Goal: Information Seeking & Learning: Learn about a topic

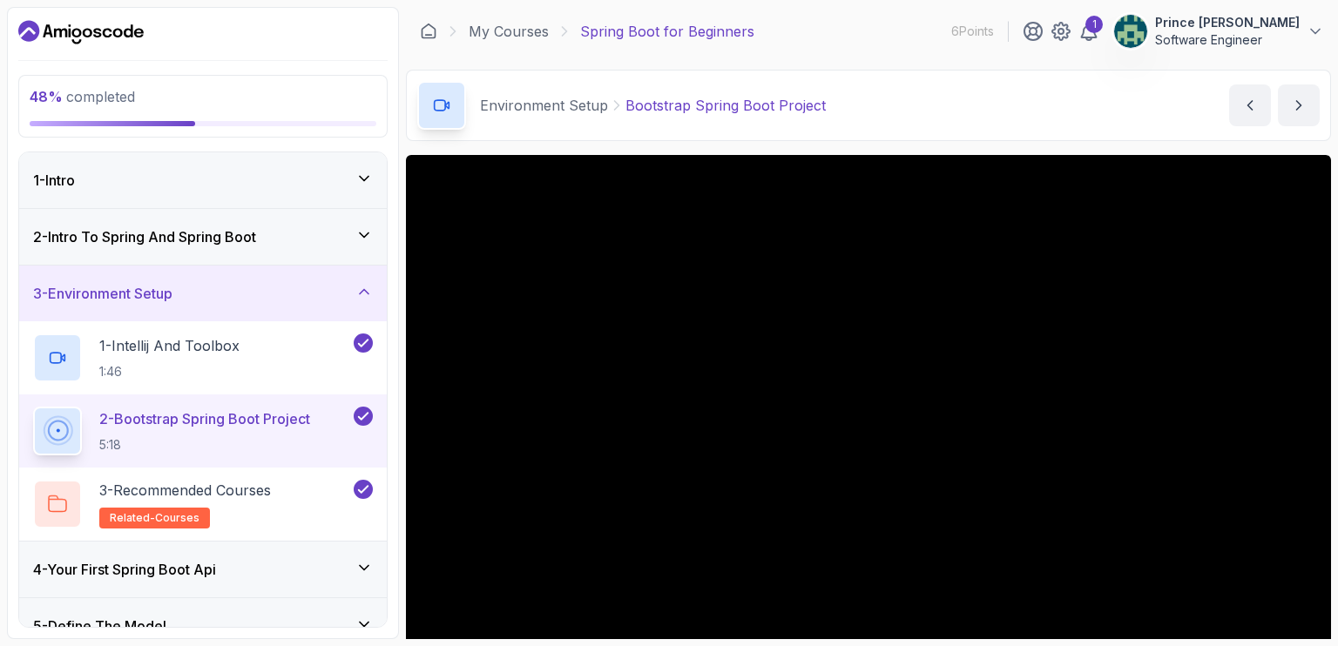
scroll to position [113, 0]
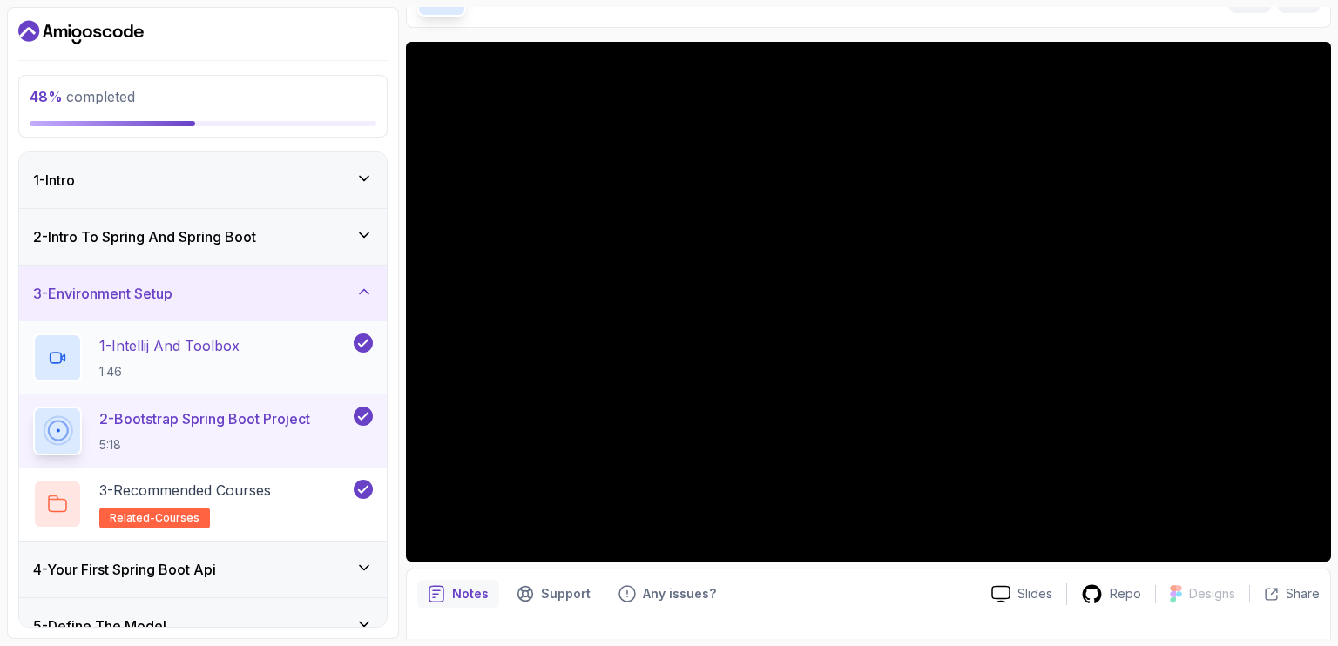
click at [219, 350] on p "1 - Intellij And Toolbox" at bounding box center [169, 345] width 140 height 21
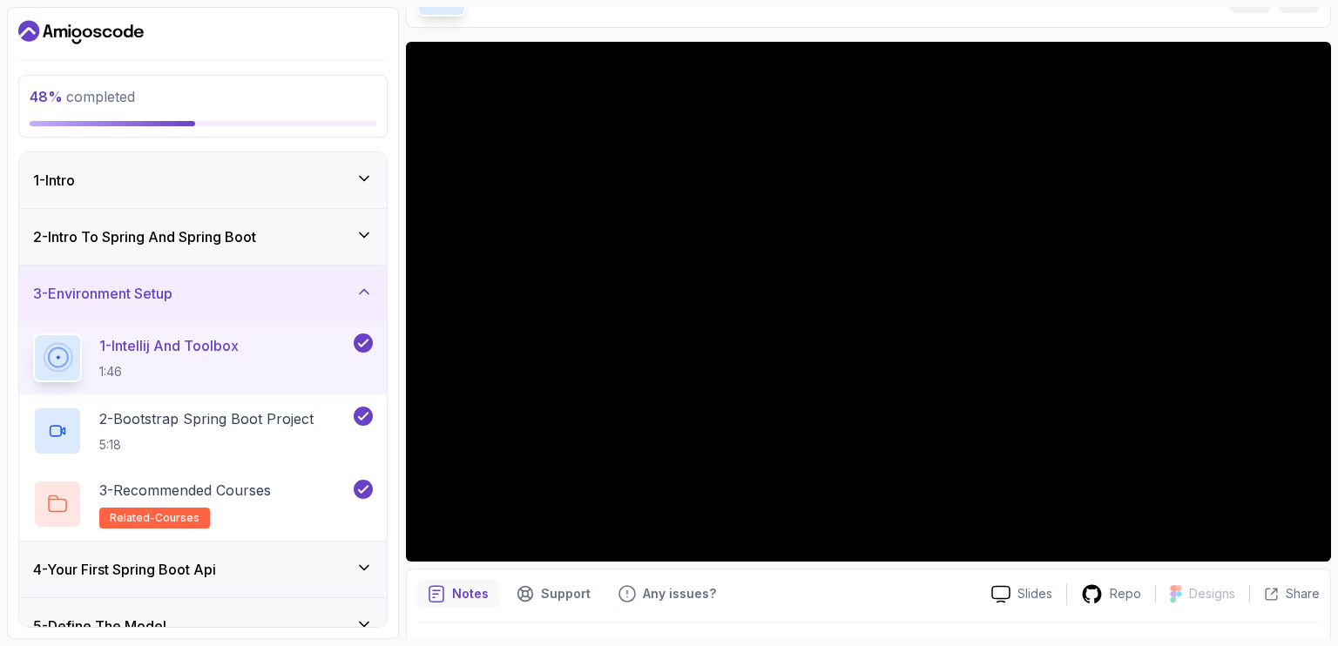
click at [362, 236] on icon at bounding box center [363, 234] width 17 height 17
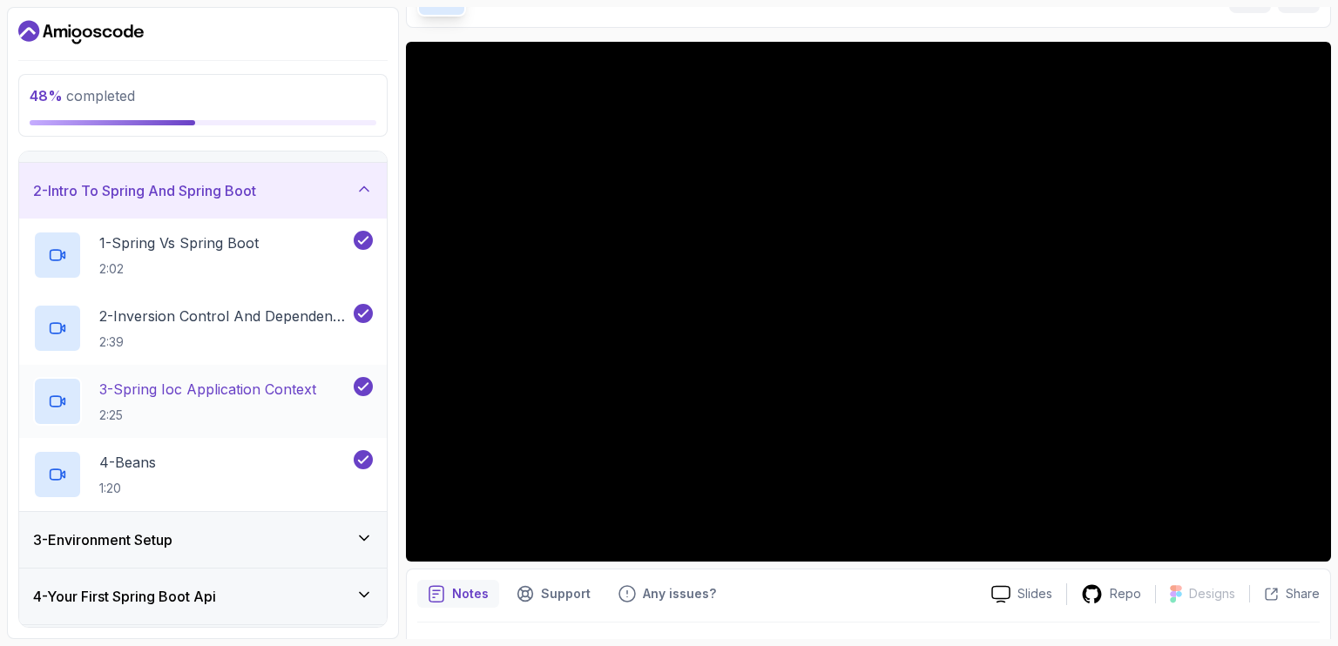
scroll to position [37, 0]
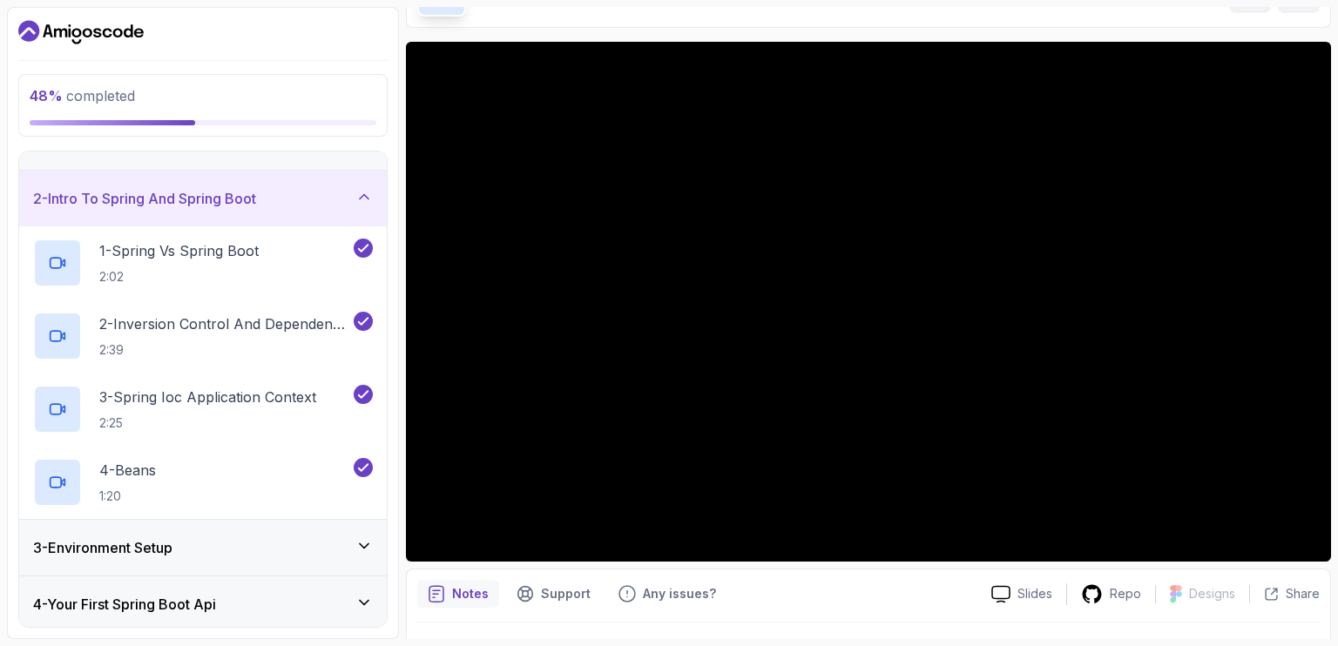
click at [366, 190] on icon at bounding box center [363, 196] width 17 height 17
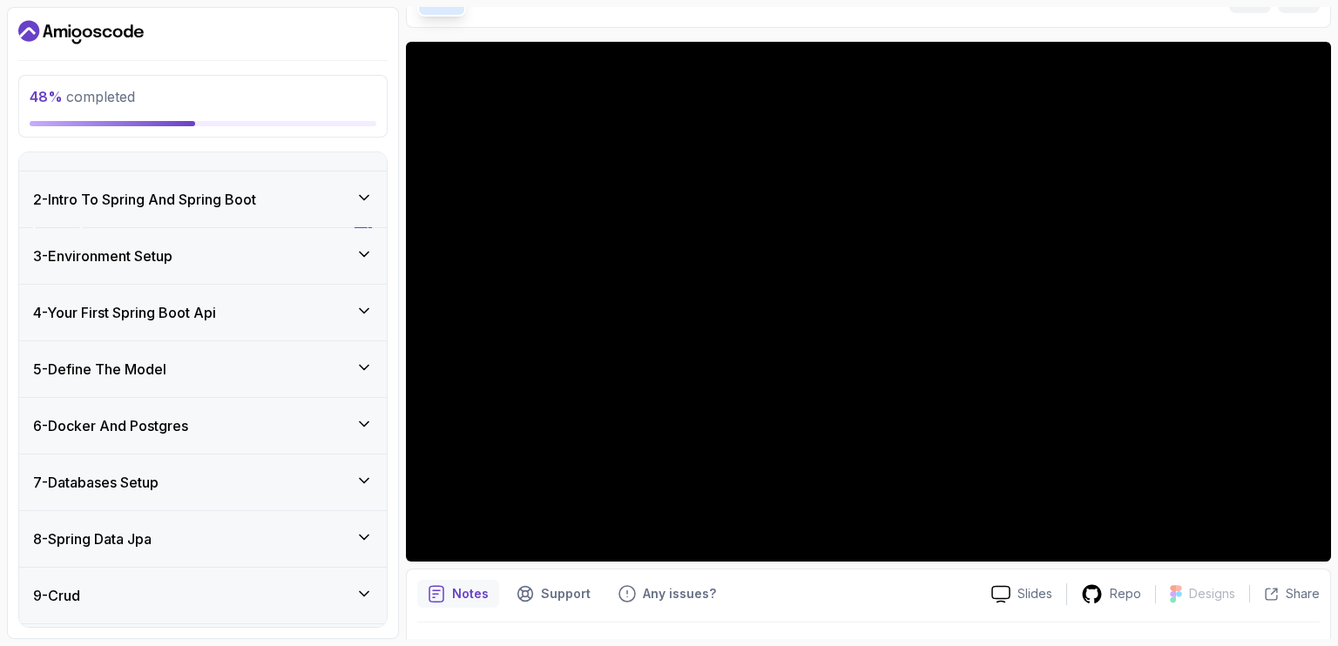
scroll to position [199, 0]
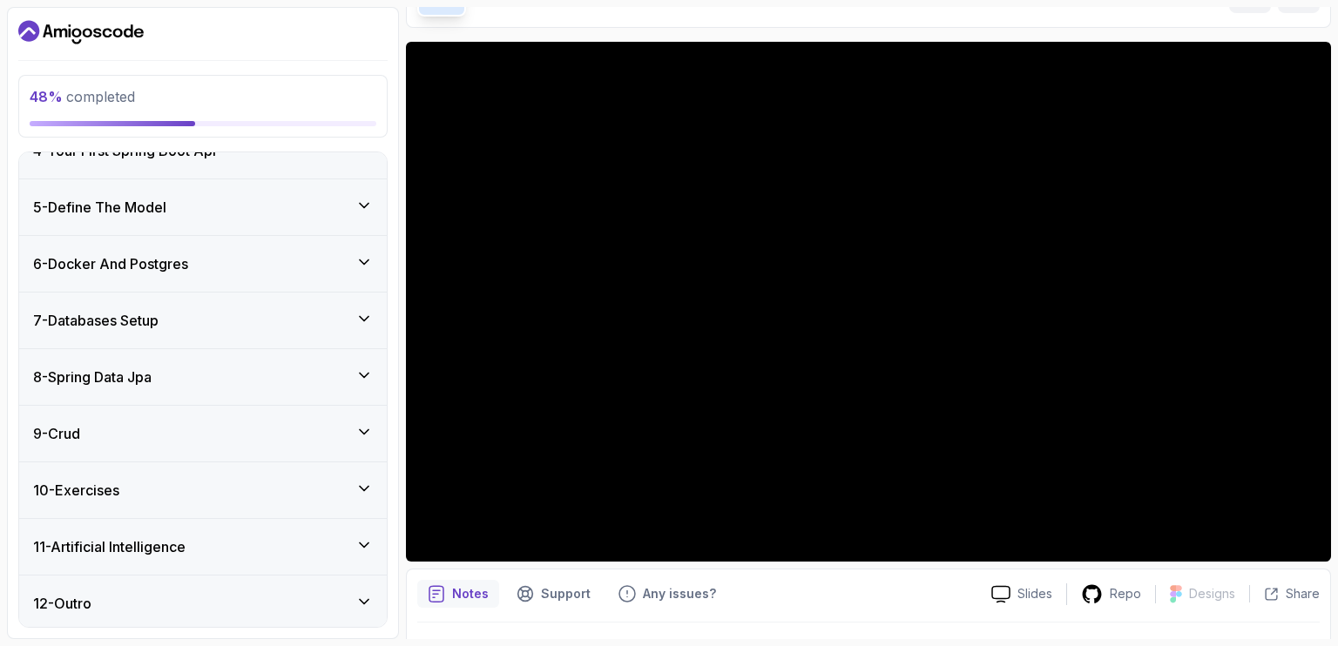
click at [362, 256] on icon at bounding box center [363, 261] width 17 height 17
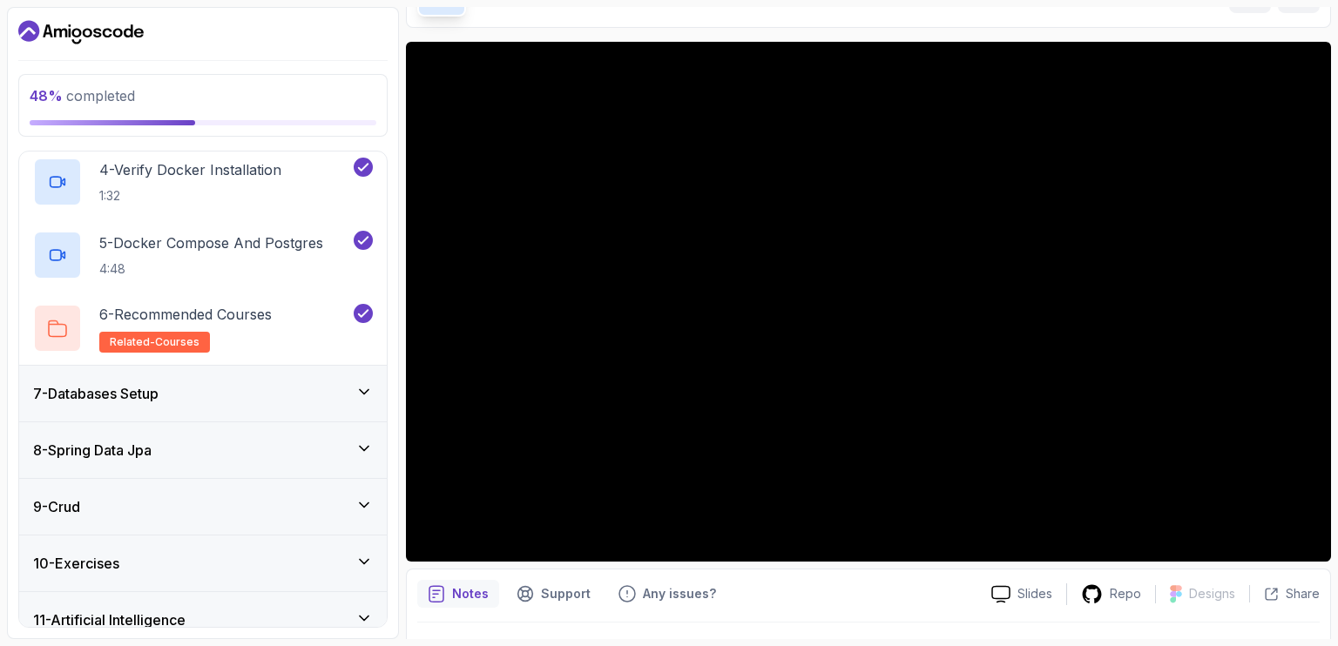
scroll to position [570, 0]
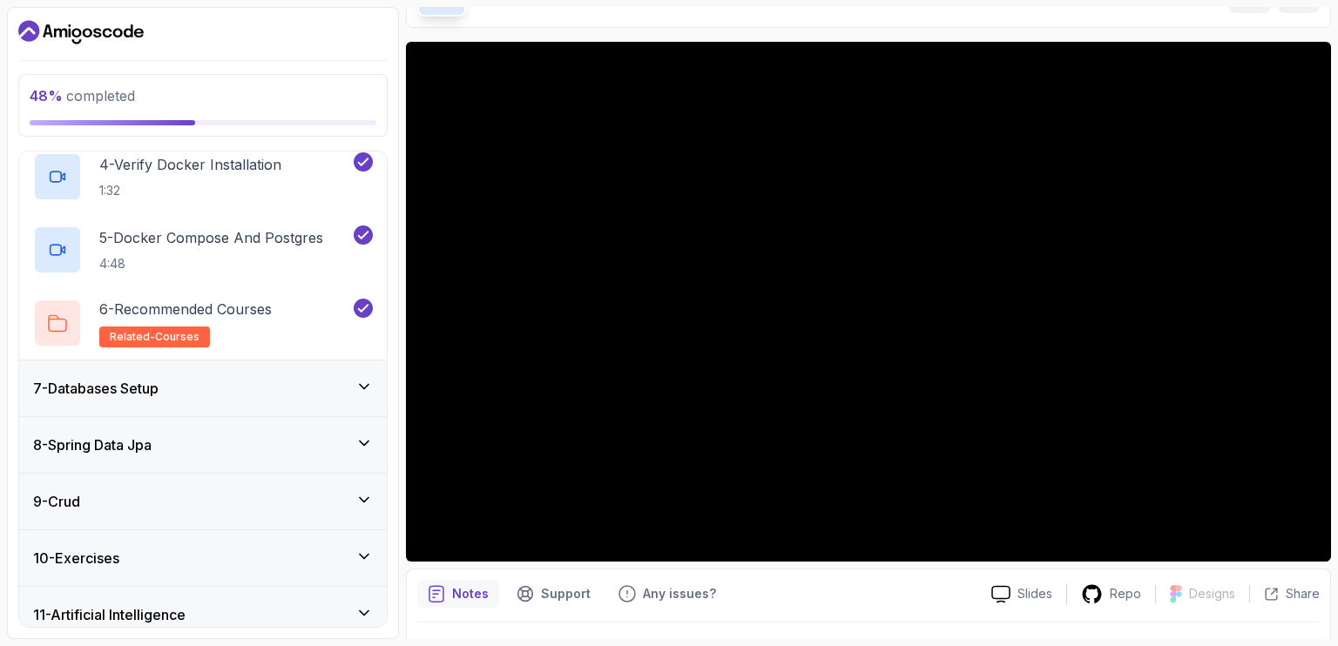
click at [356, 378] on icon at bounding box center [363, 386] width 17 height 17
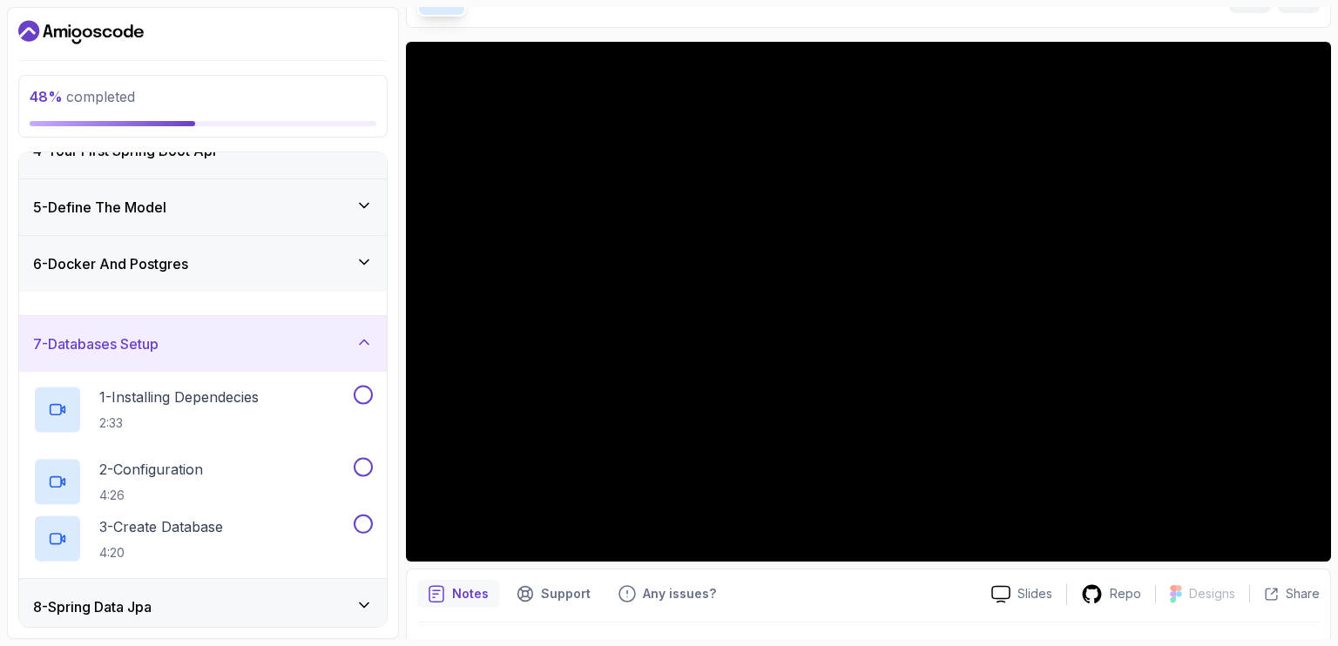
scroll to position [268, 0]
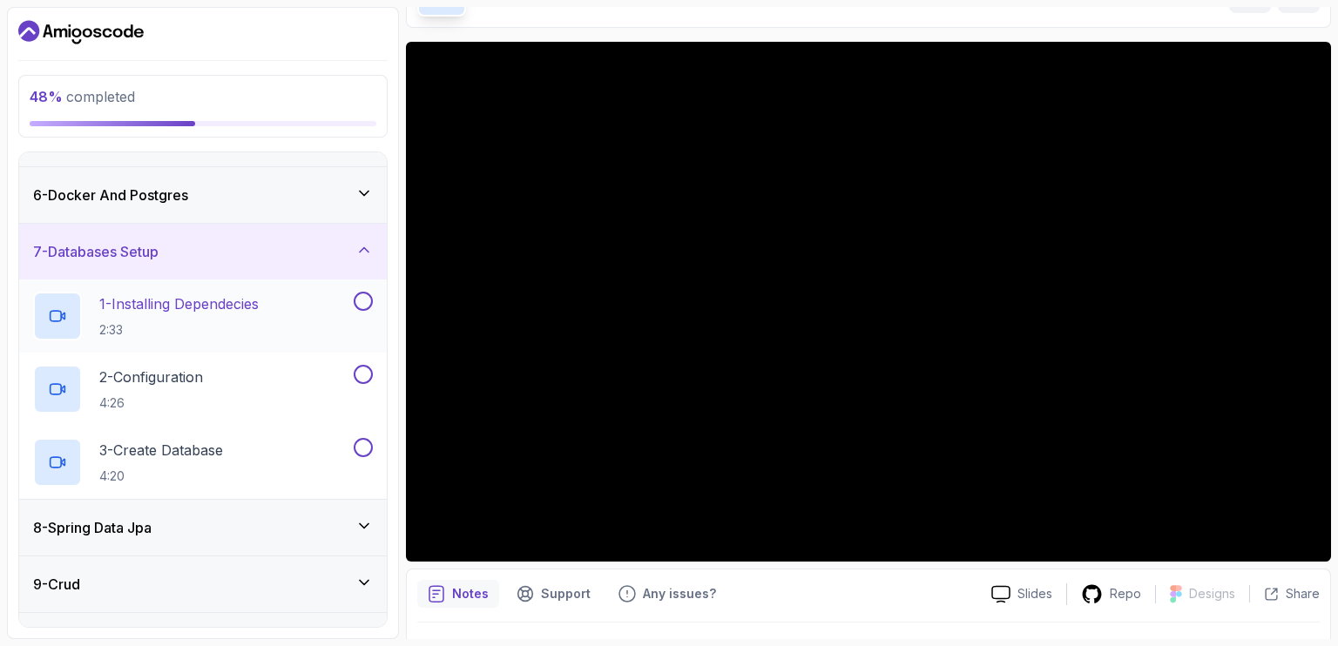
click at [203, 300] on p "1 - Installing Dependecies" at bounding box center [178, 304] width 159 height 21
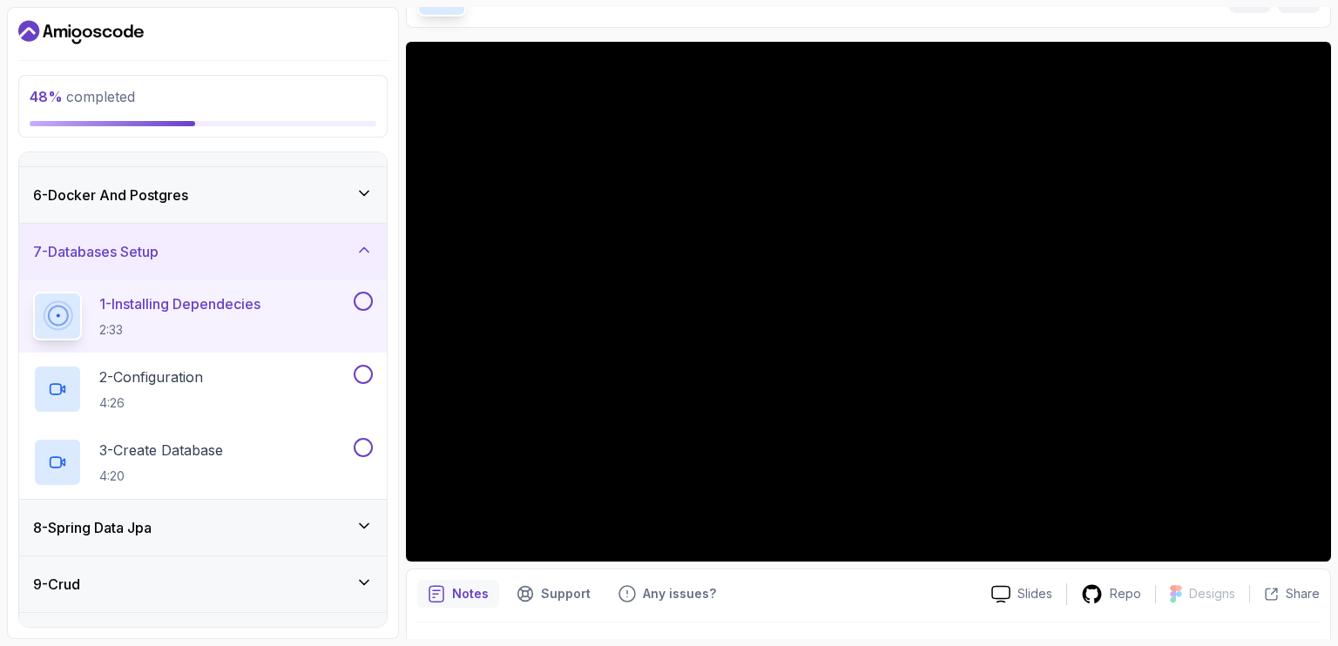
scroll to position [445, 0]
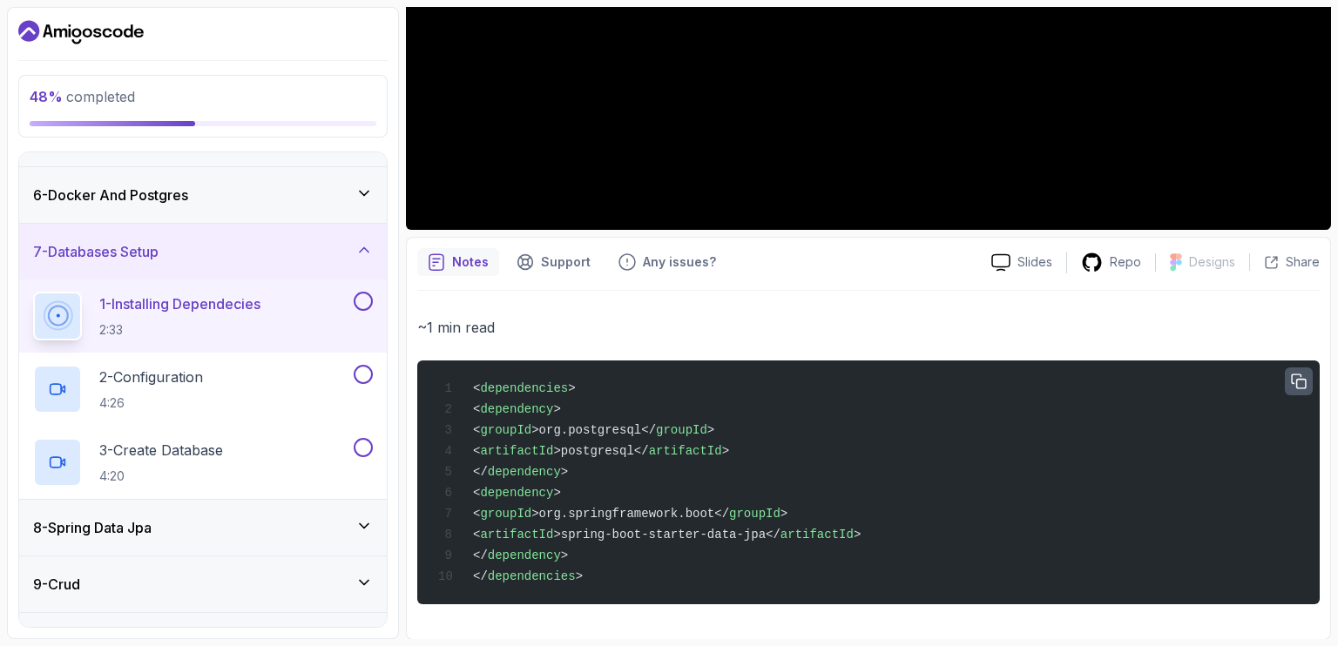
click at [1303, 381] on icon "button" at bounding box center [1299, 383] width 16 height 16
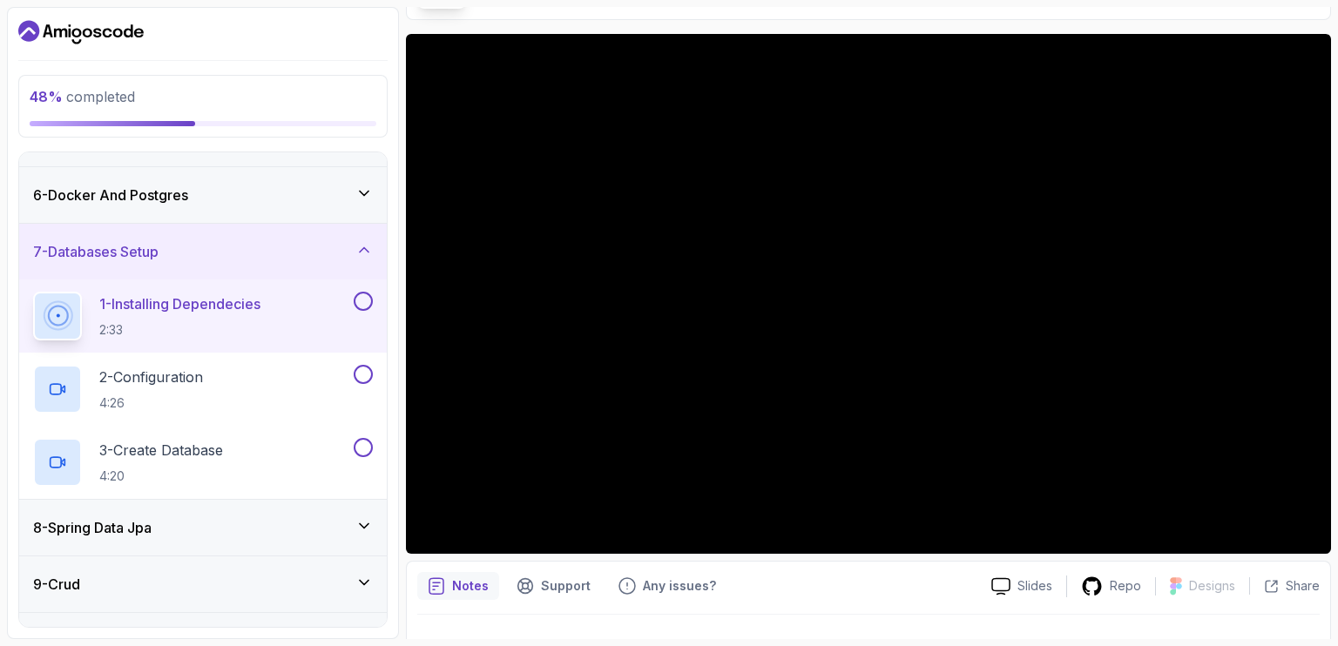
scroll to position [122, 0]
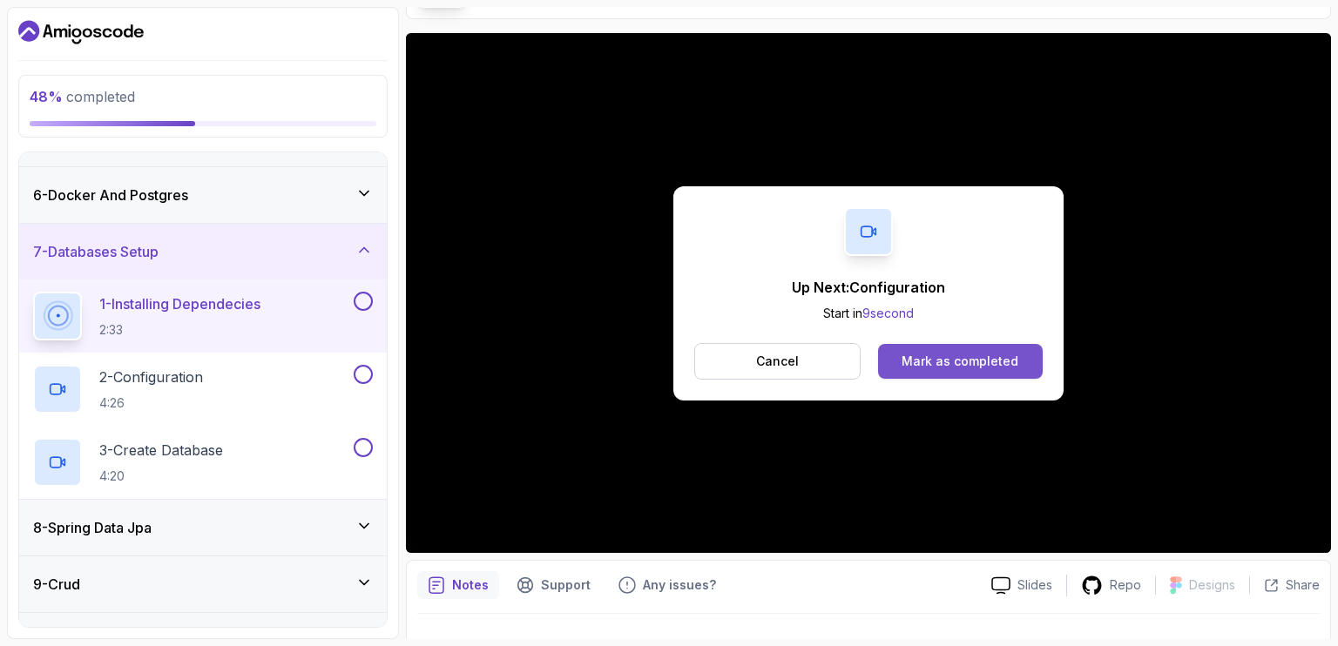
click at [911, 350] on button "Mark as completed" at bounding box center [960, 361] width 165 height 35
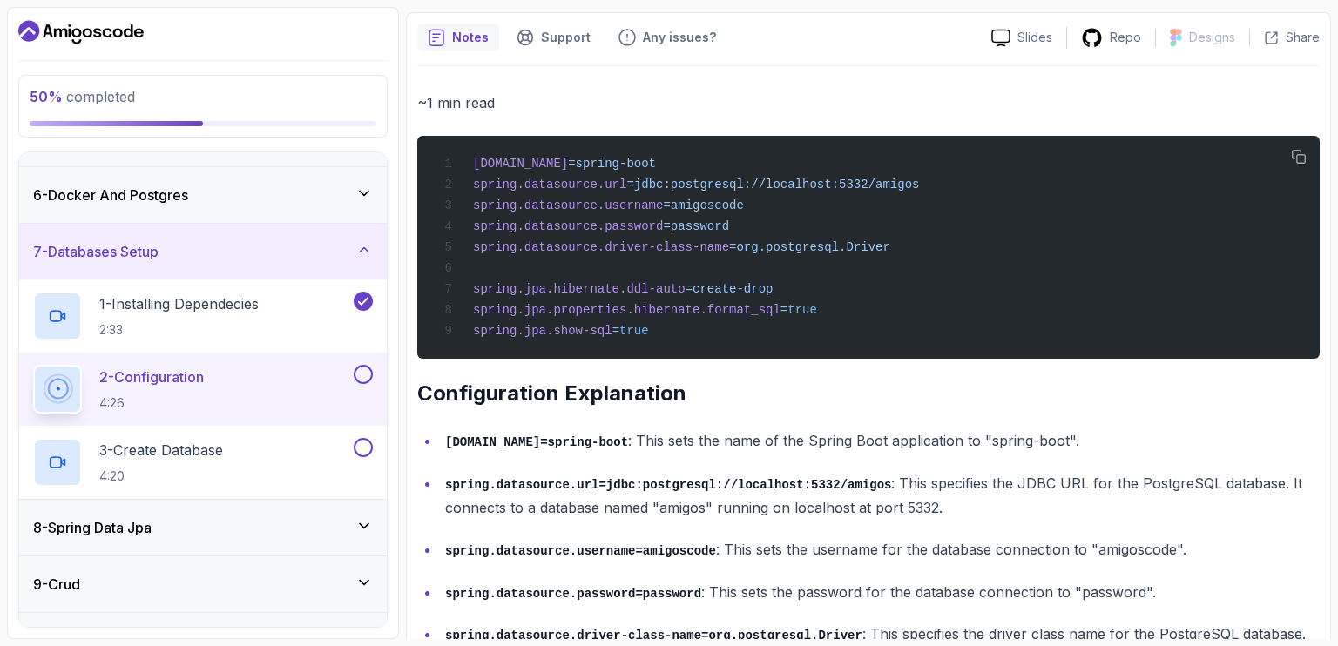
scroll to position [671, 0]
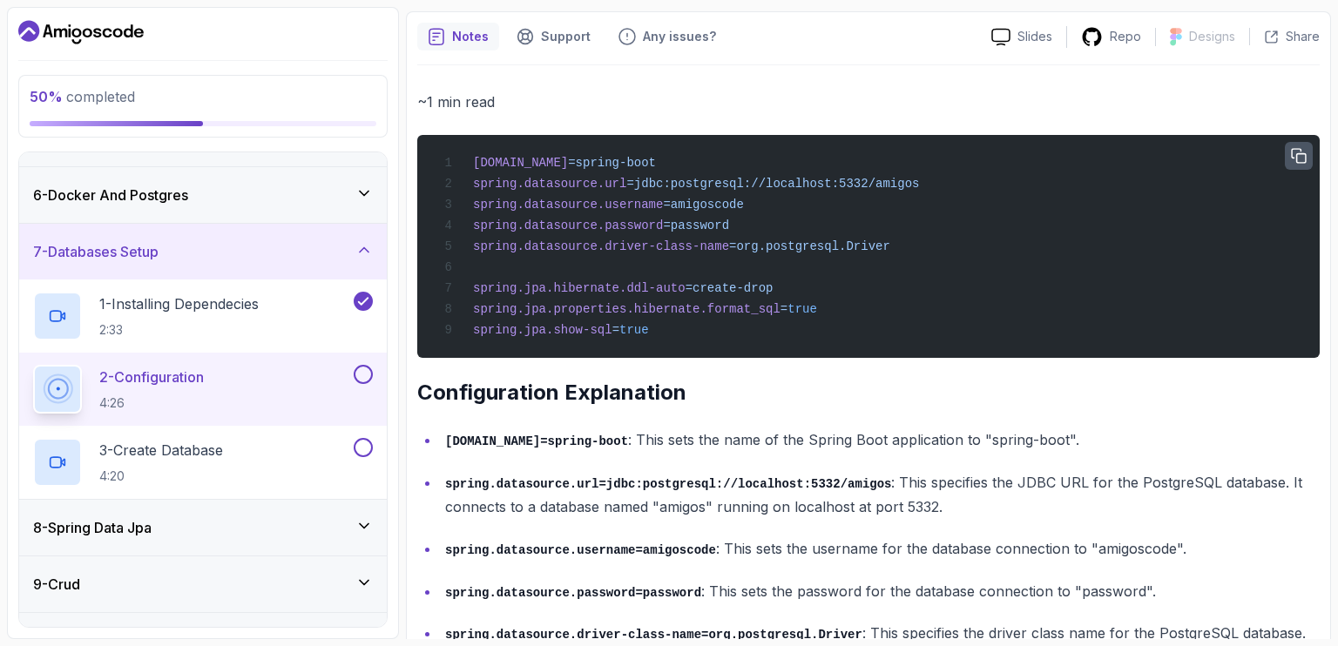
click at [1301, 156] on icon "button" at bounding box center [1299, 157] width 16 height 16
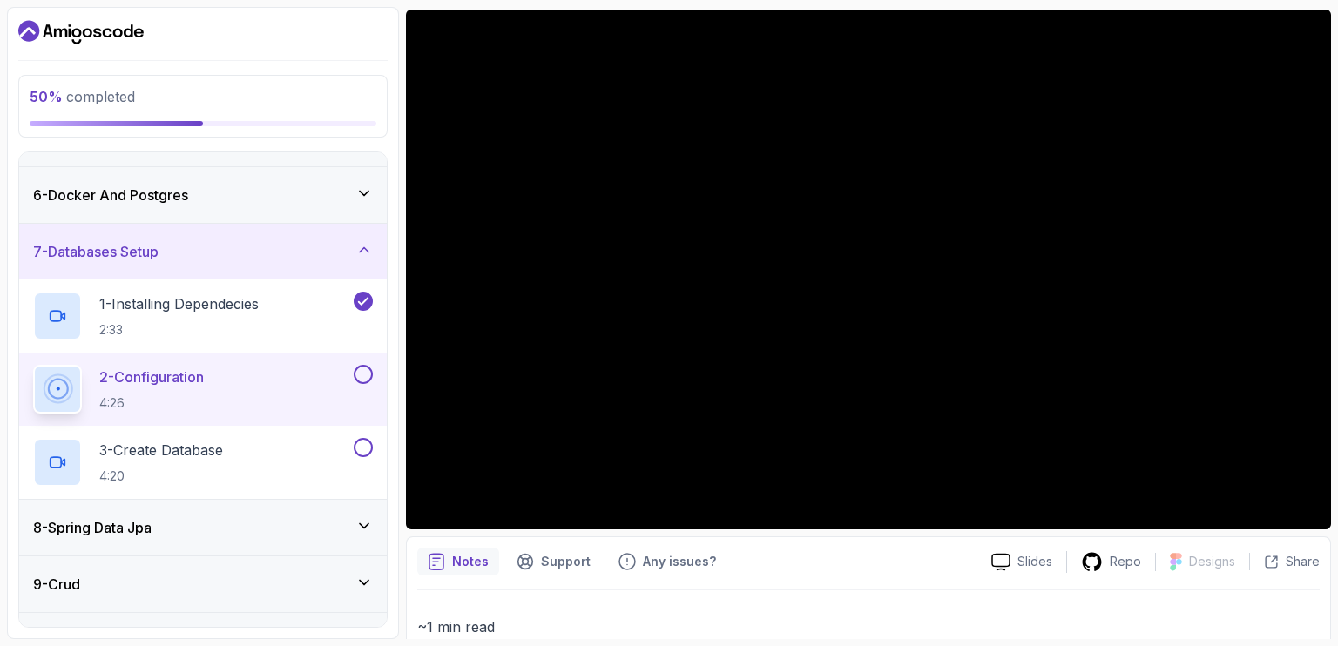
scroll to position [153, 0]
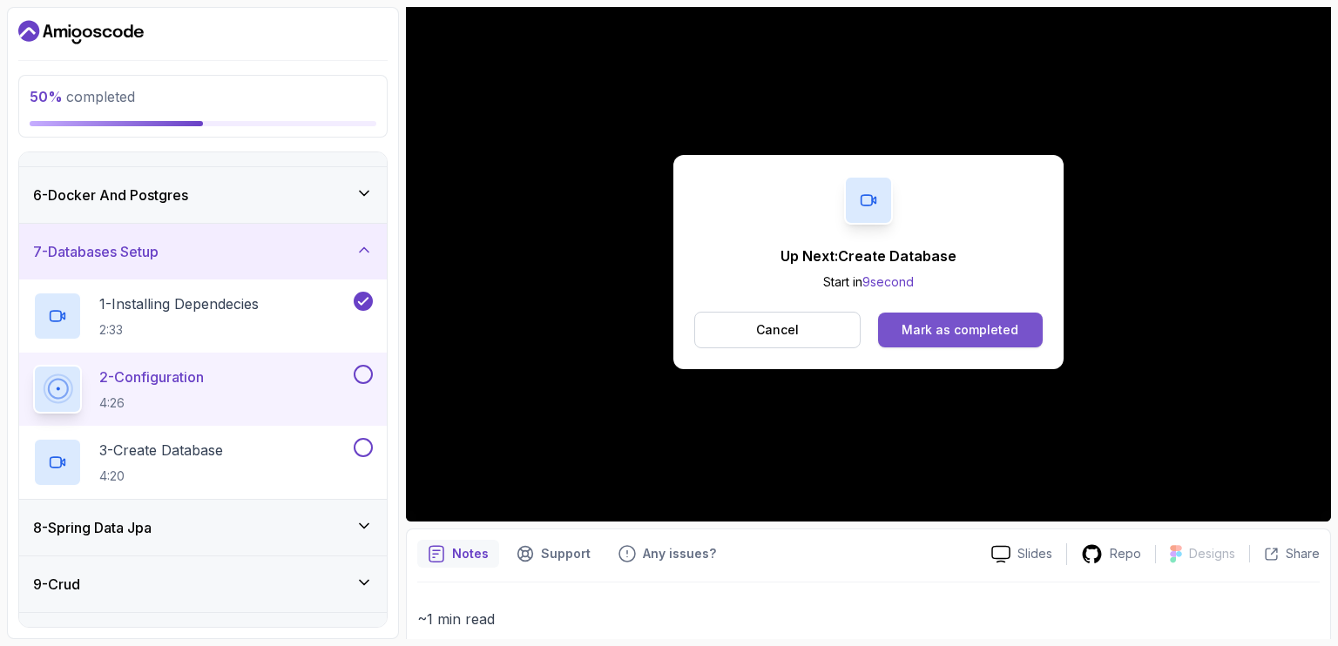
click at [913, 330] on div "Mark as completed" at bounding box center [959, 329] width 117 height 17
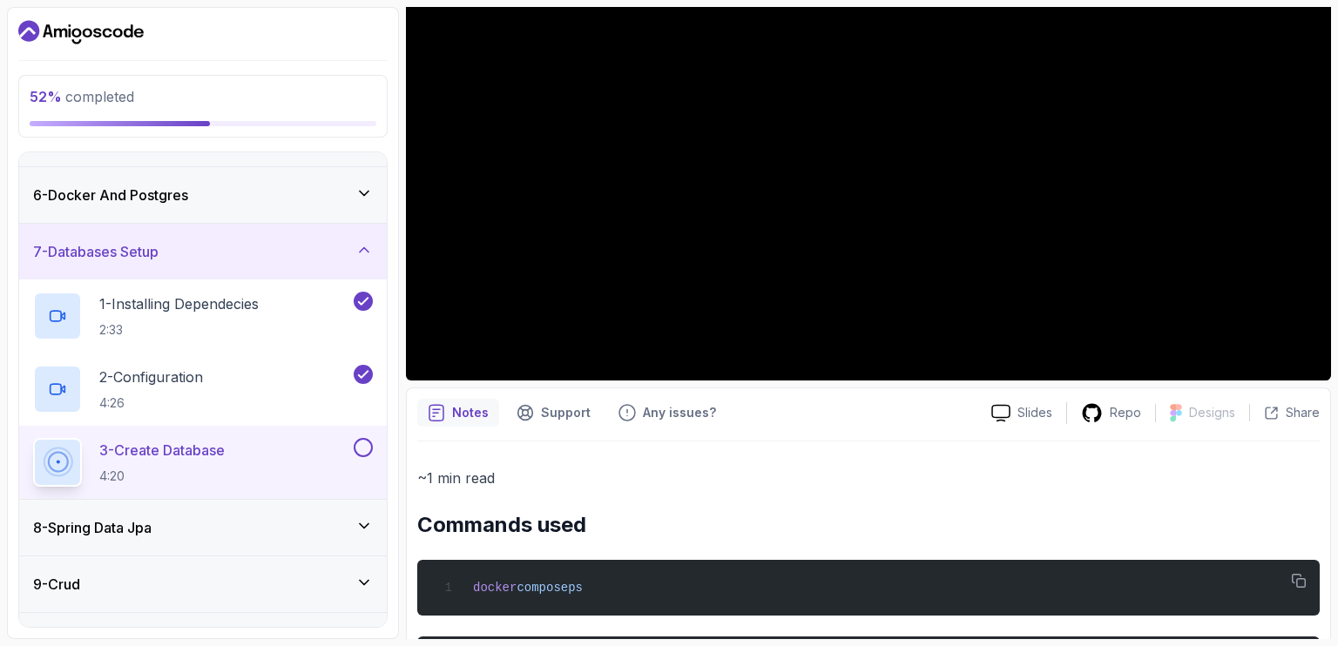
scroll to position [296, 0]
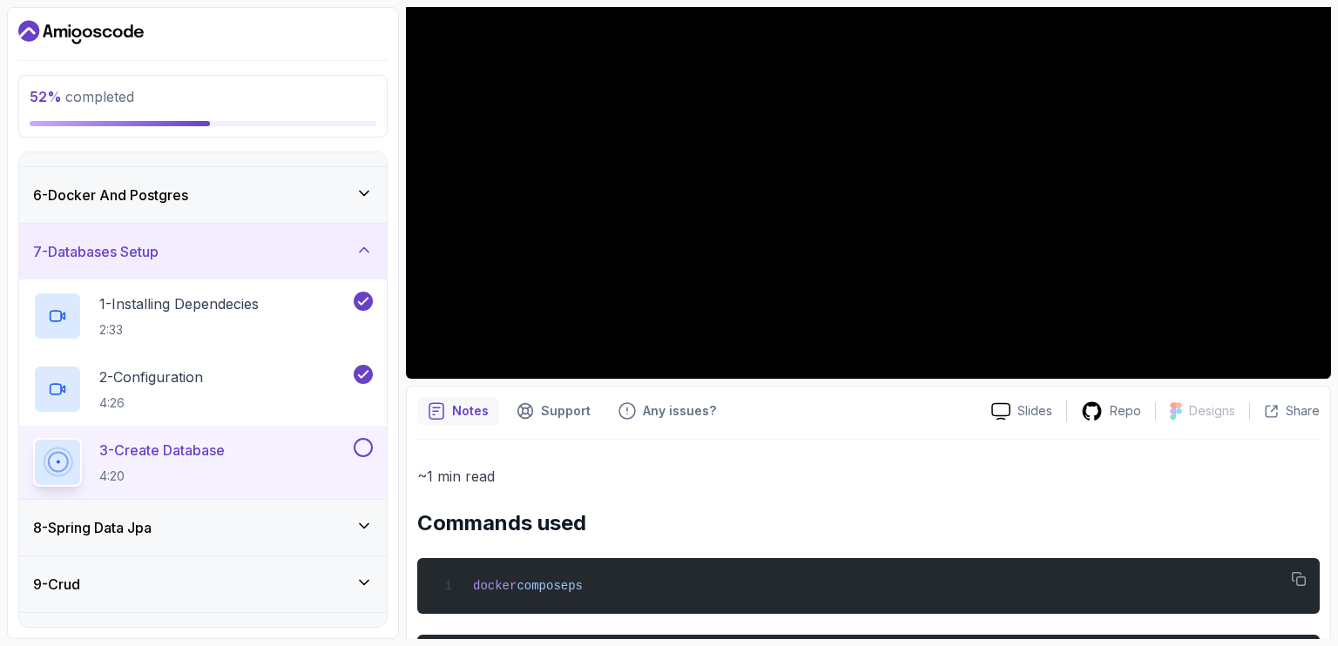
click at [1086, 397] on div "Slides Repo Designs Design not available Share" at bounding box center [1148, 411] width 342 height 28
click at [1090, 407] on icon at bounding box center [1092, 412] width 22 height 22
click at [181, 385] on p "2 - Configuration" at bounding box center [151, 377] width 104 height 21
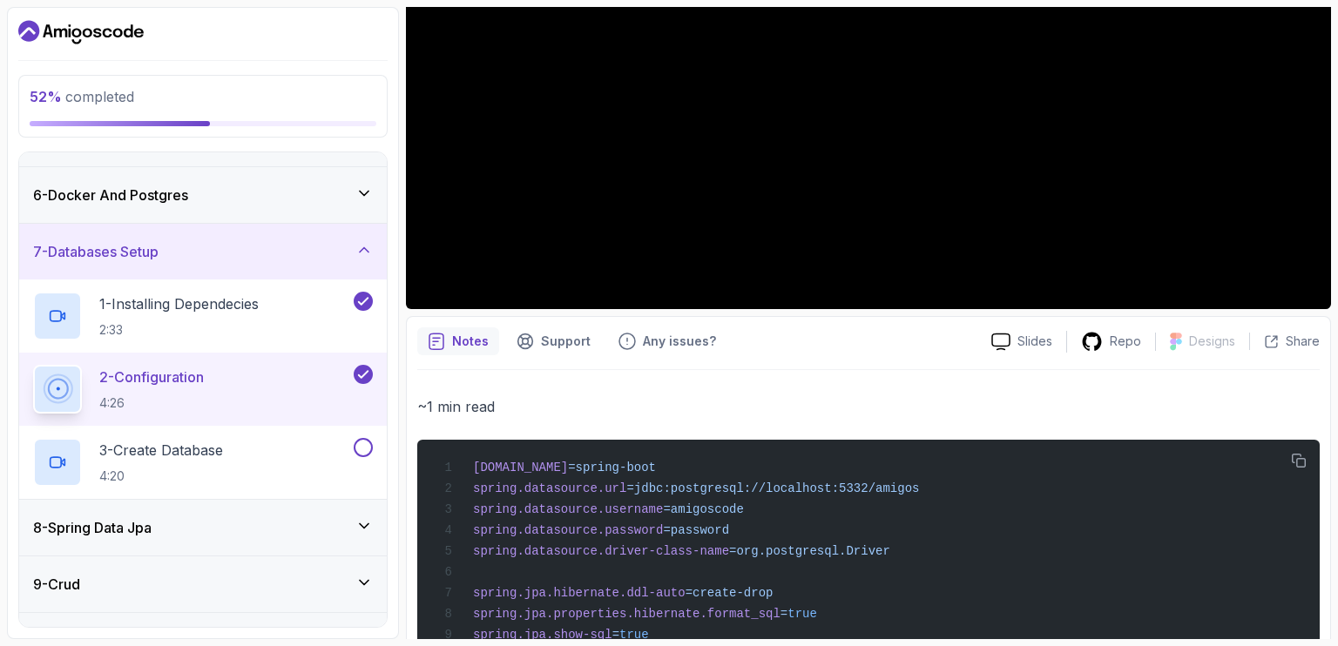
scroll to position [420, 0]
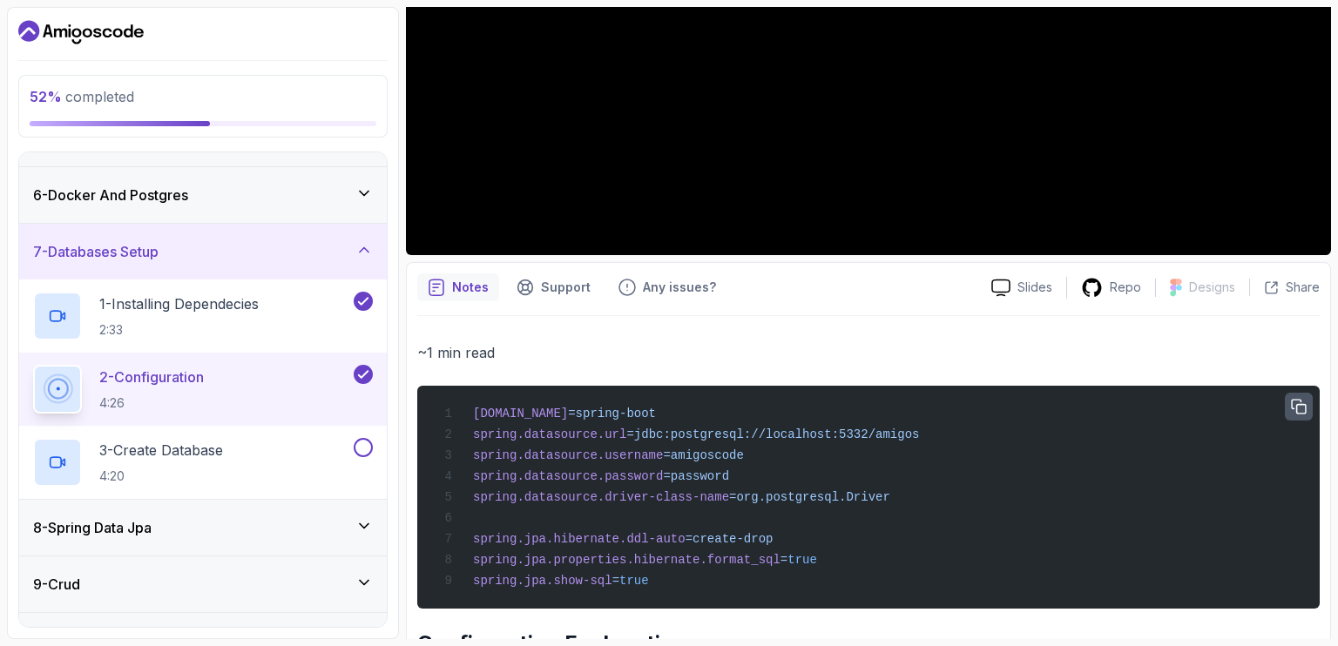
click at [1290, 400] on button "button" at bounding box center [1299, 407] width 28 height 28
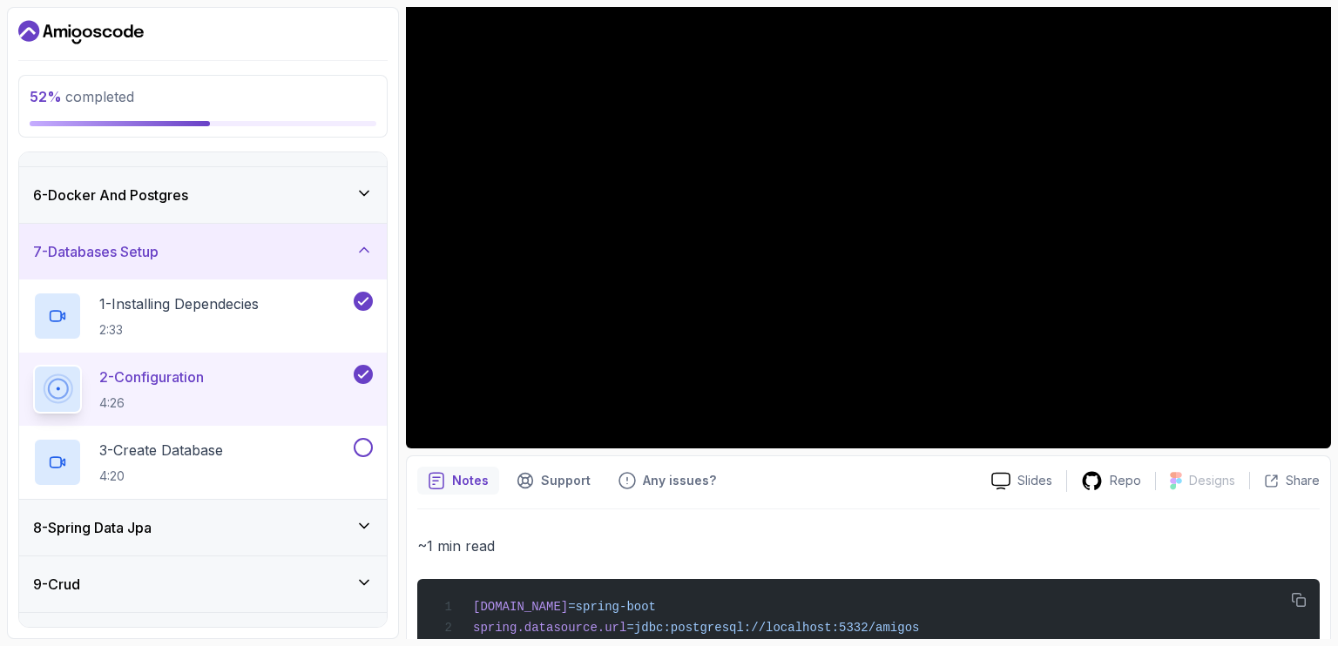
scroll to position [223, 0]
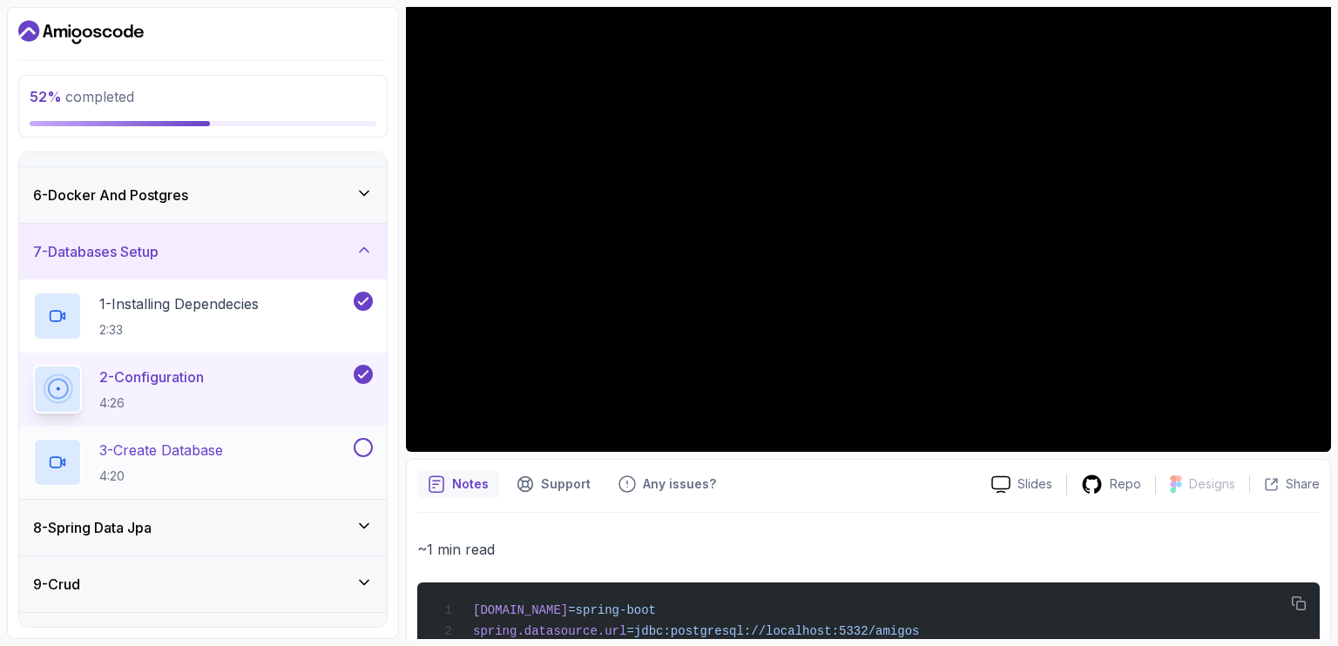
click at [151, 448] on p "3 - Create Database" at bounding box center [161, 450] width 124 height 21
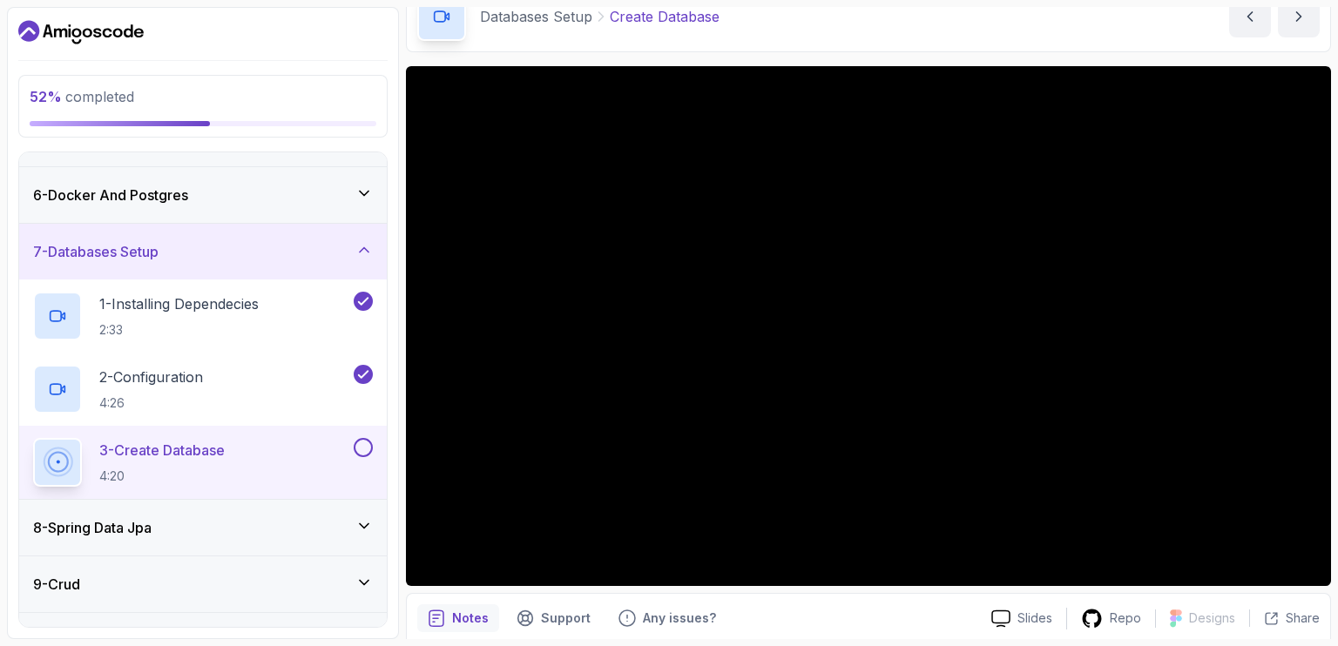
scroll to position [91, 0]
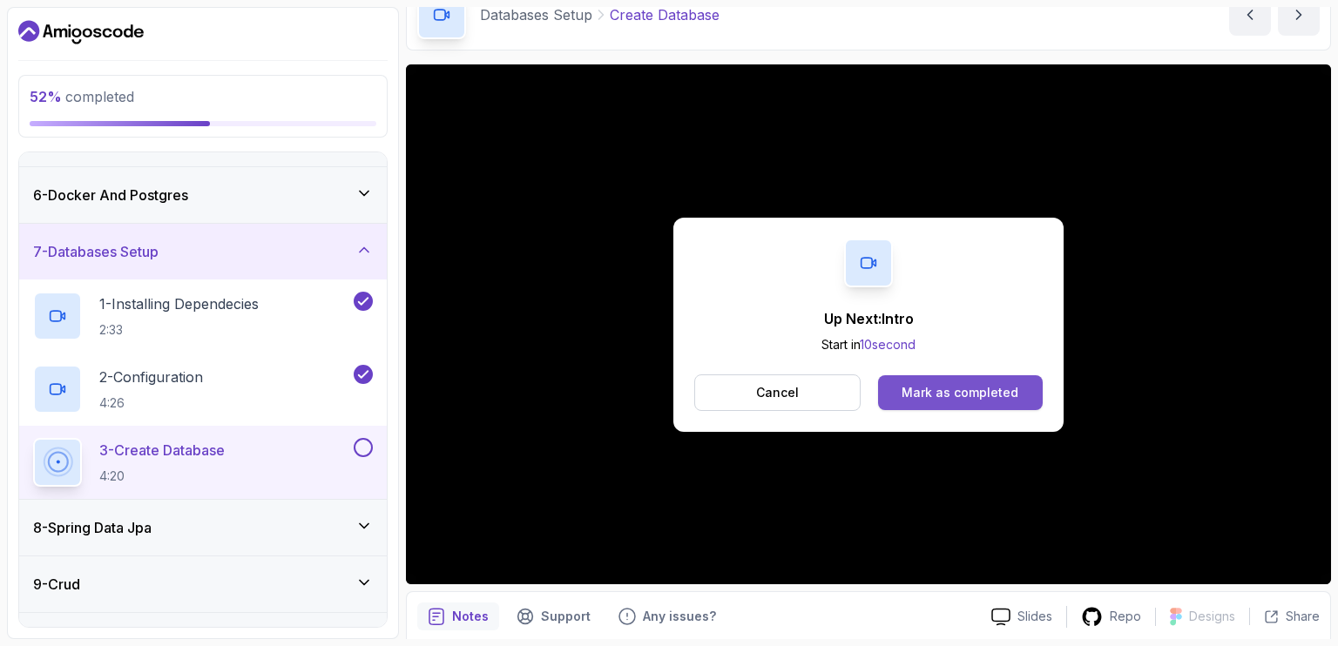
click at [899, 386] on button "Mark as completed" at bounding box center [960, 392] width 165 height 35
